Goal: Transaction & Acquisition: Book appointment/travel/reservation

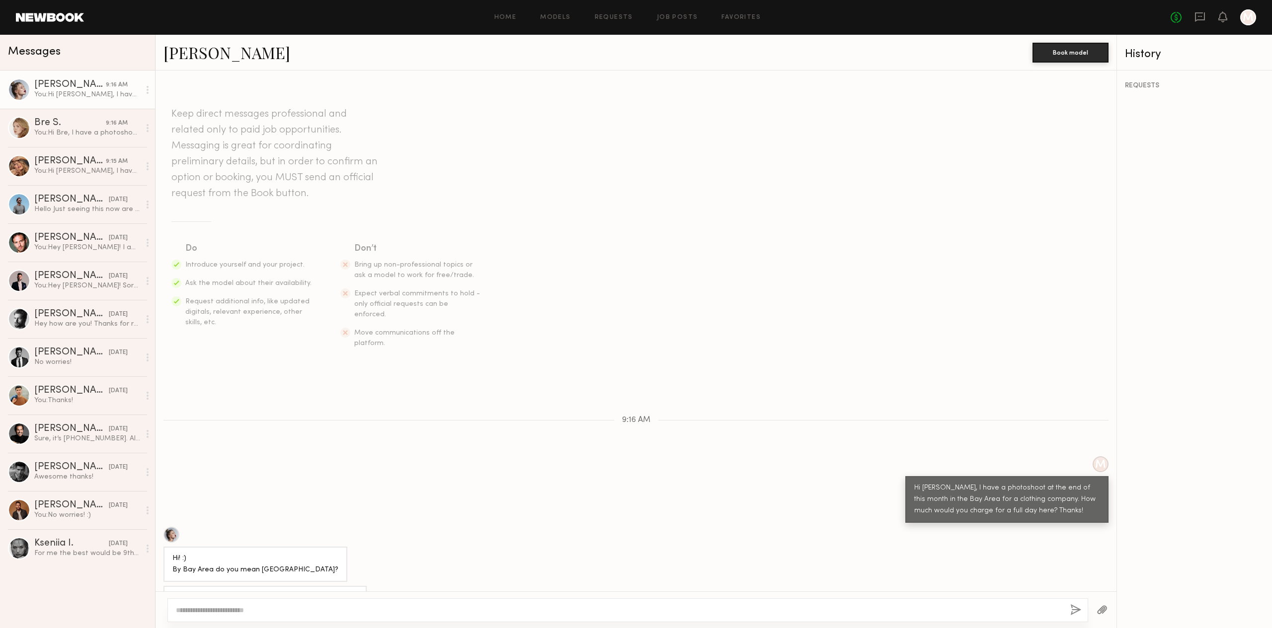
click at [170, 527] on div at bounding box center [171, 535] width 16 height 16
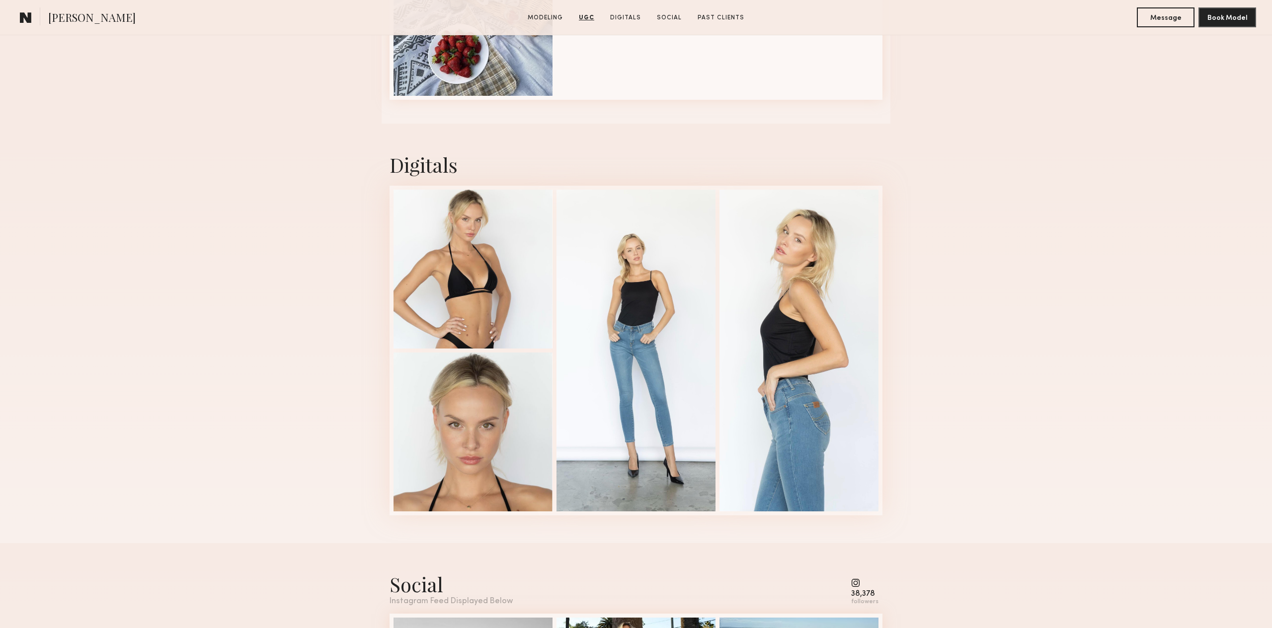
scroll to position [1761, 0]
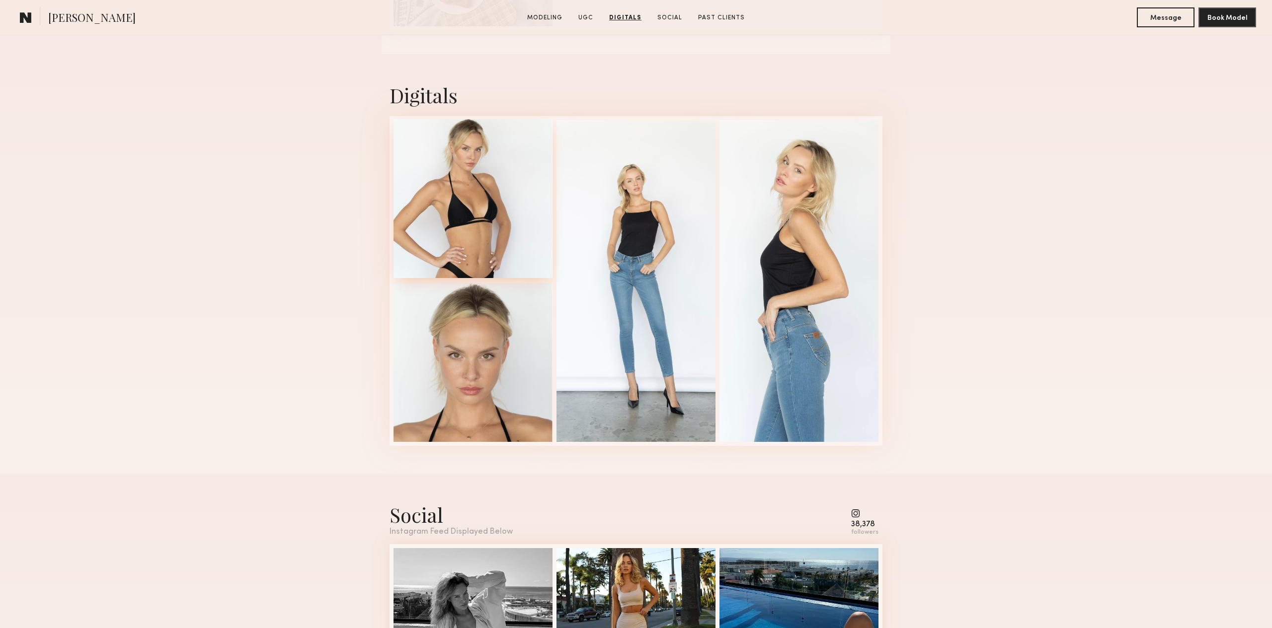
click at [484, 209] on div at bounding box center [472, 198] width 159 height 159
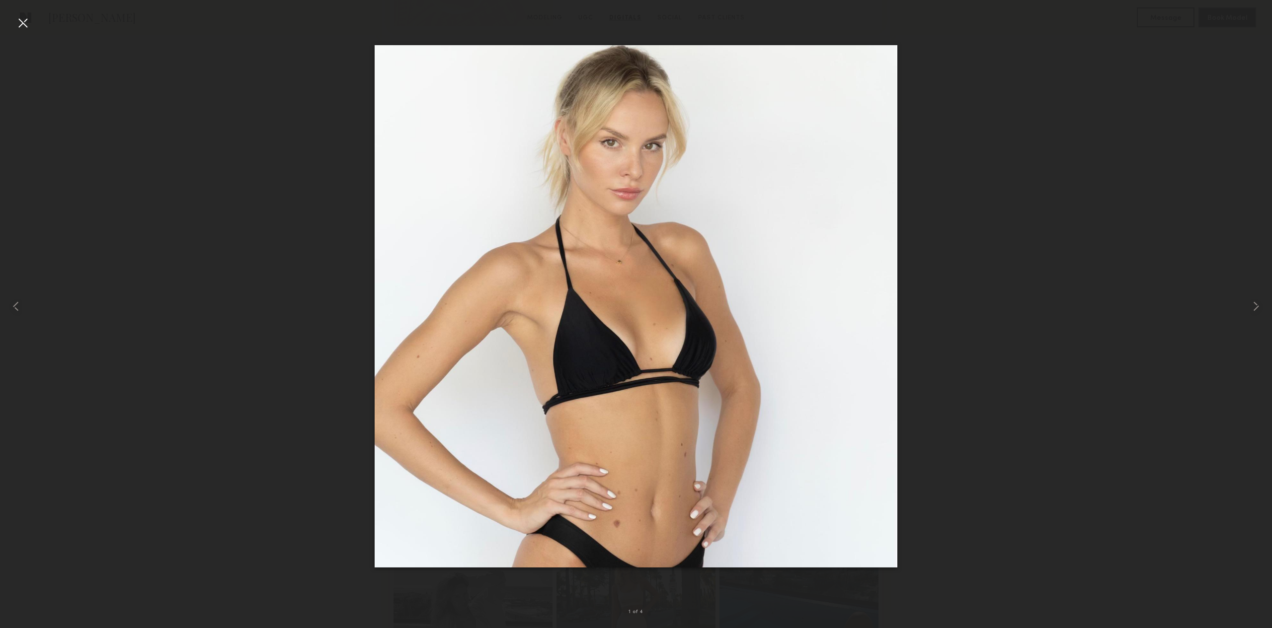
click at [18, 26] on div at bounding box center [23, 23] width 16 height 16
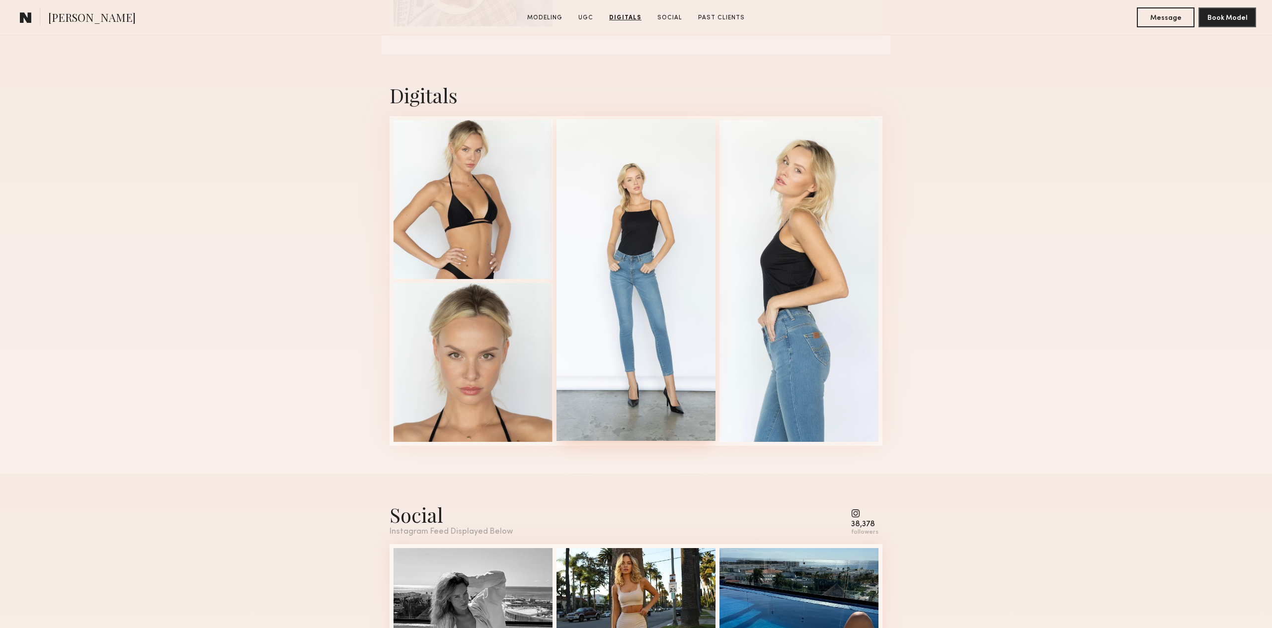
click at [629, 285] on div at bounding box center [635, 280] width 159 height 322
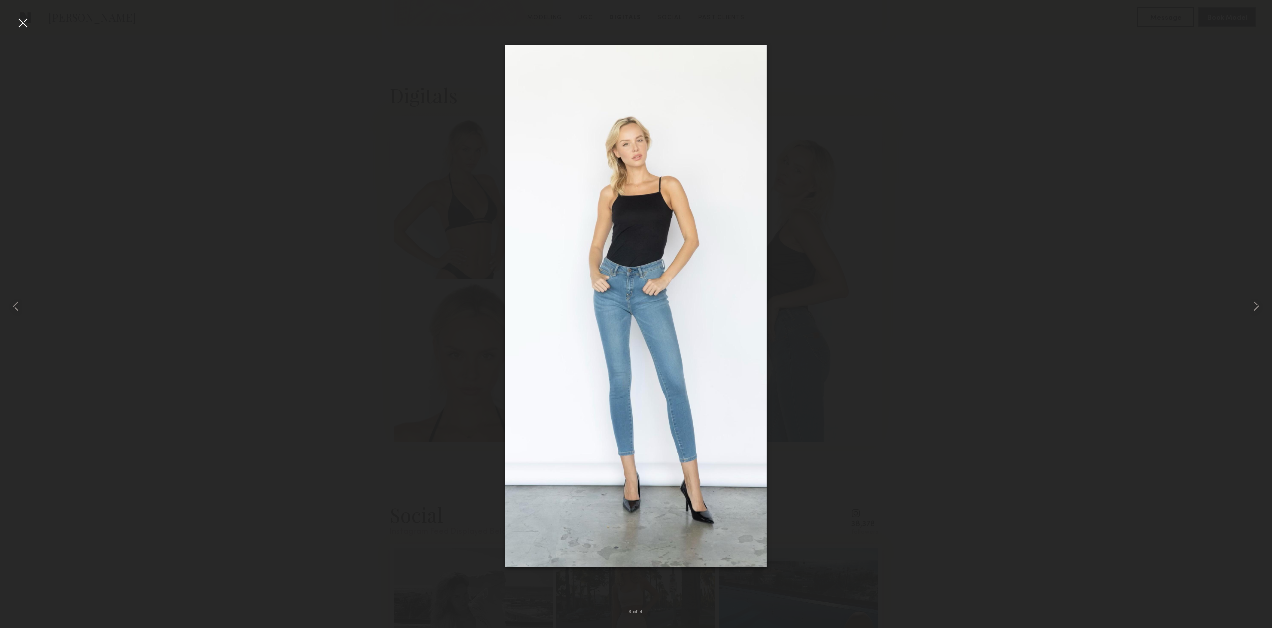
click at [19, 22] on div at bounding box center [23, 23] width 16 height 16
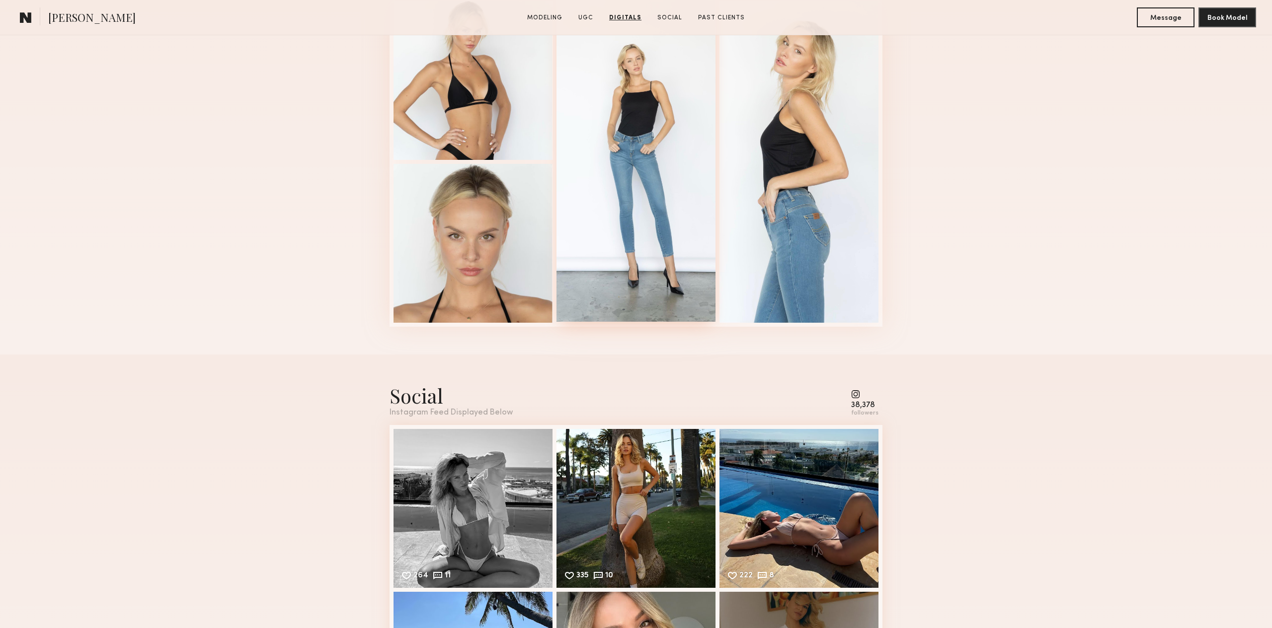
scroll to position [2090, 0]
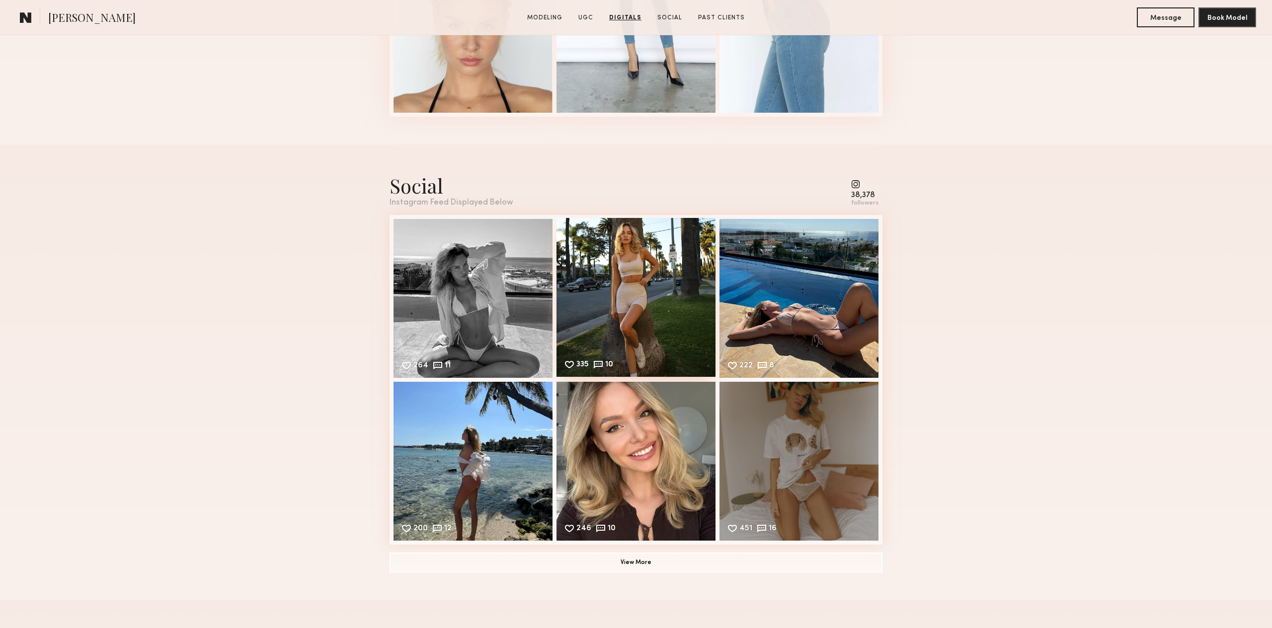
click at [633, 274] on div "335 10 Likes & comments displayed to show model’s engagement" at bounding box center [635, 297] width 159 height 159
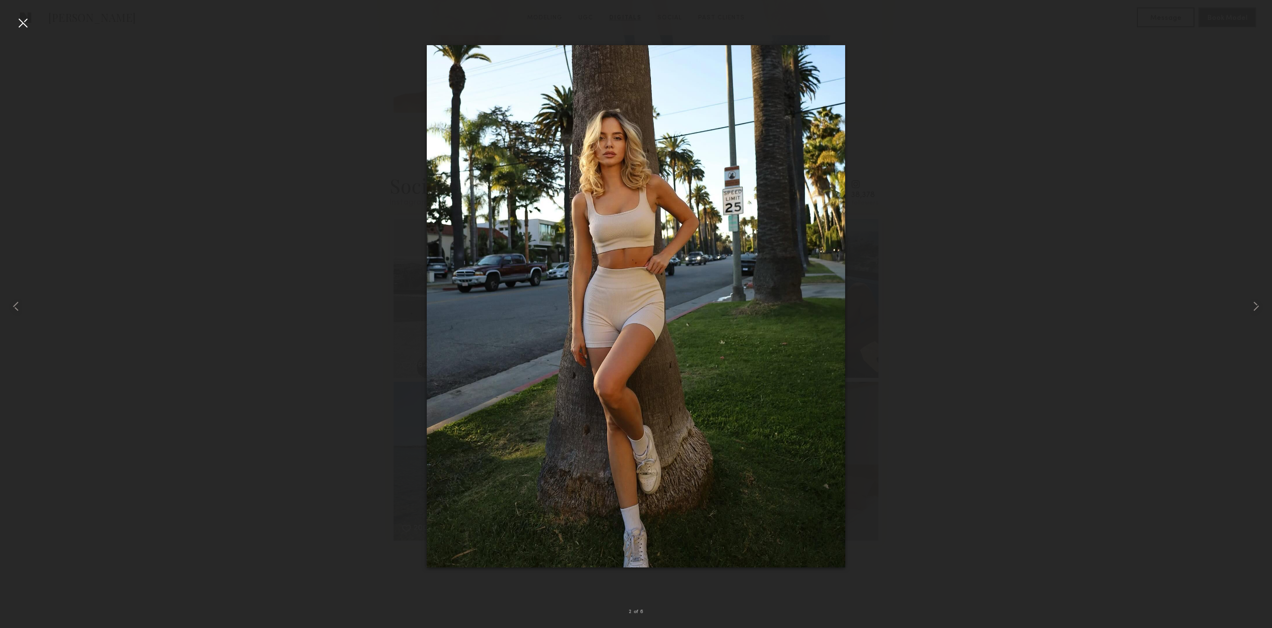
click at [22, 18] on div at bounding box center [23, 23] width 16 height 16
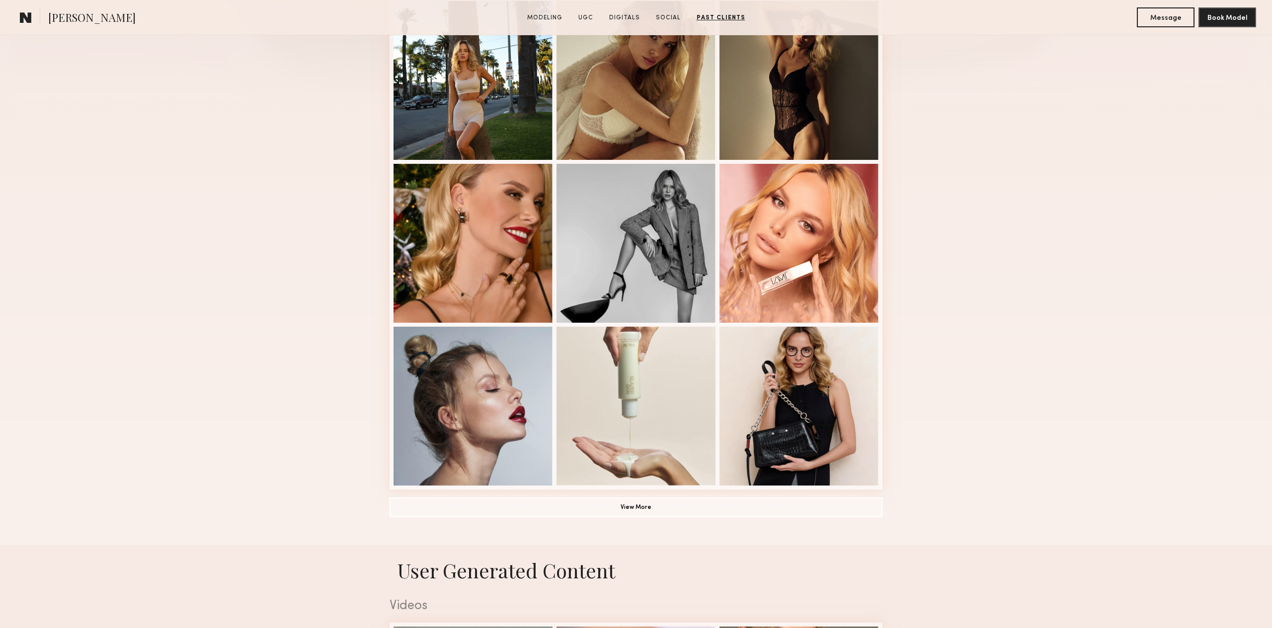
scroll to position [76, 0]
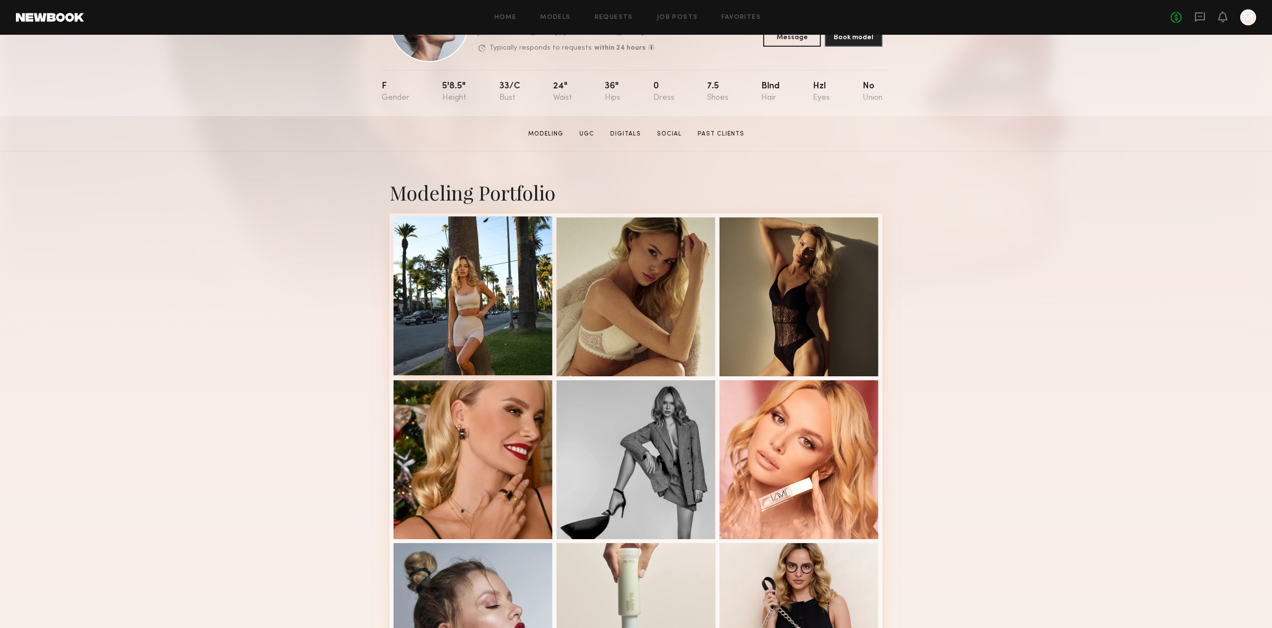
click at [494, 243] on div at bounding box center [472, 296] width 159 height 159
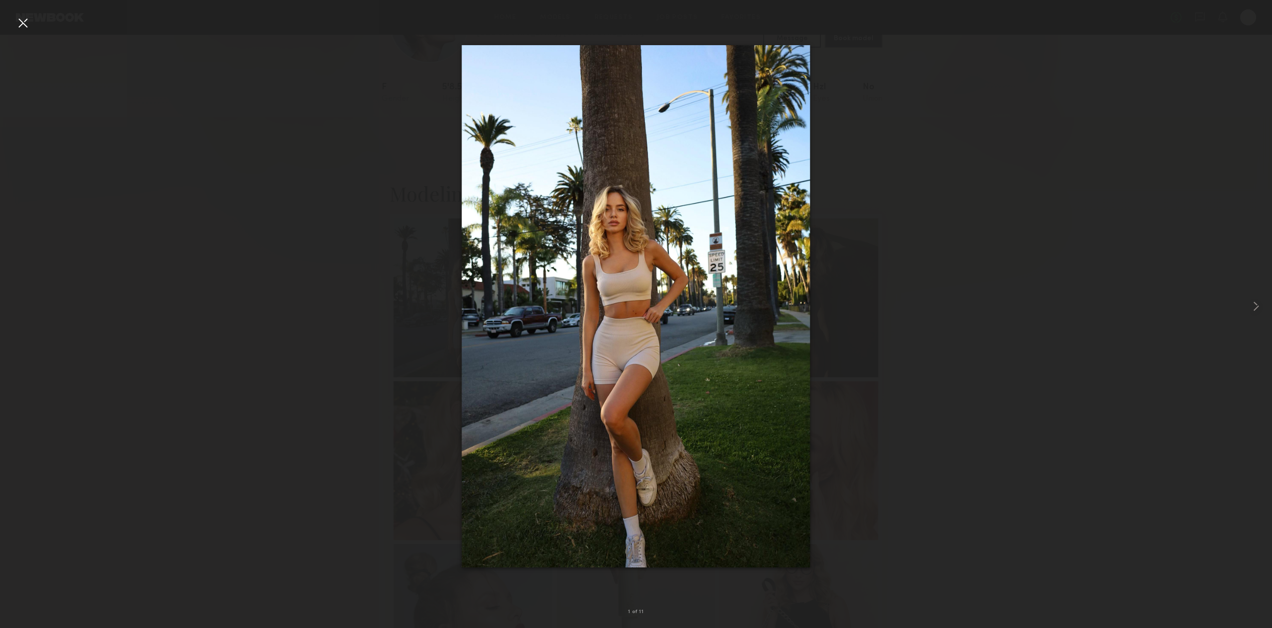
scroll to position [75, 0]
click at [23, 20] on div at bounding box center [23, 23] width 16 height 16
